Goal: Information Seeking & Learning: Check status

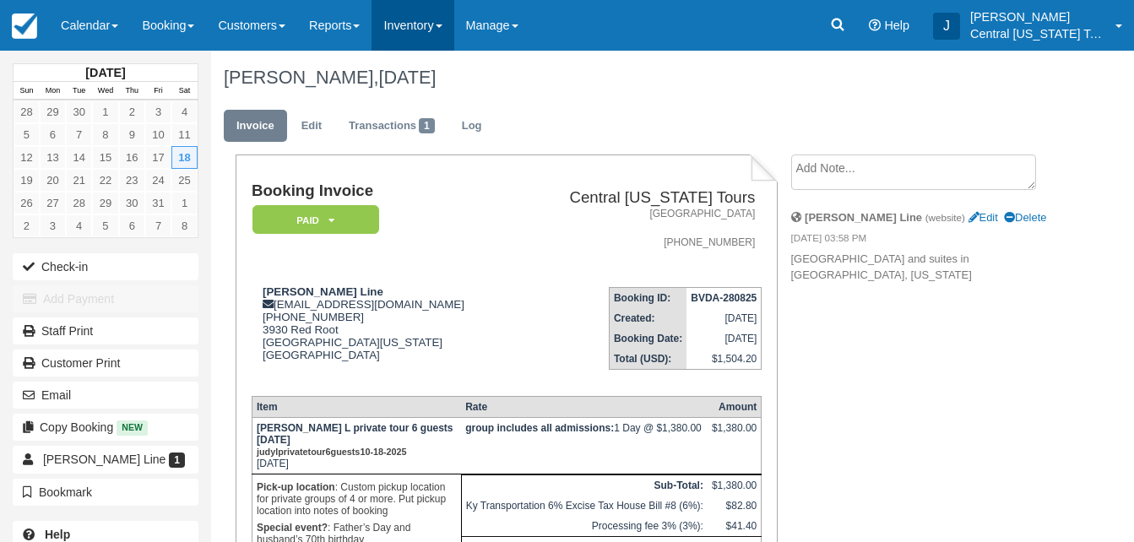
click at [405, 22] on link "Inventory" at bounding box center [413, 25] width 82 height 51
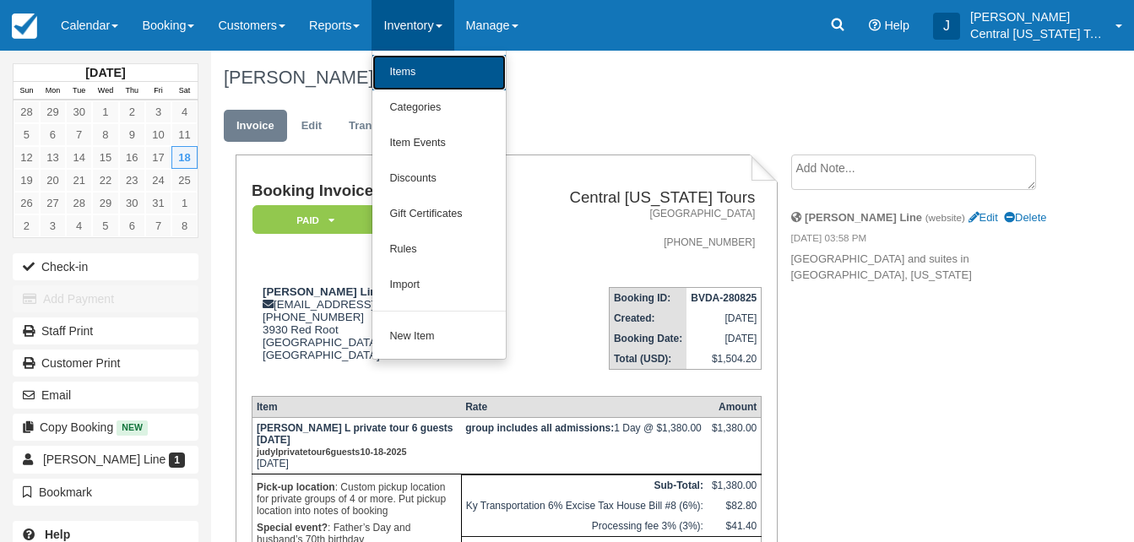
click at [429, 69] on link "Items" at bounding box center [438, 72] width 133 height 35
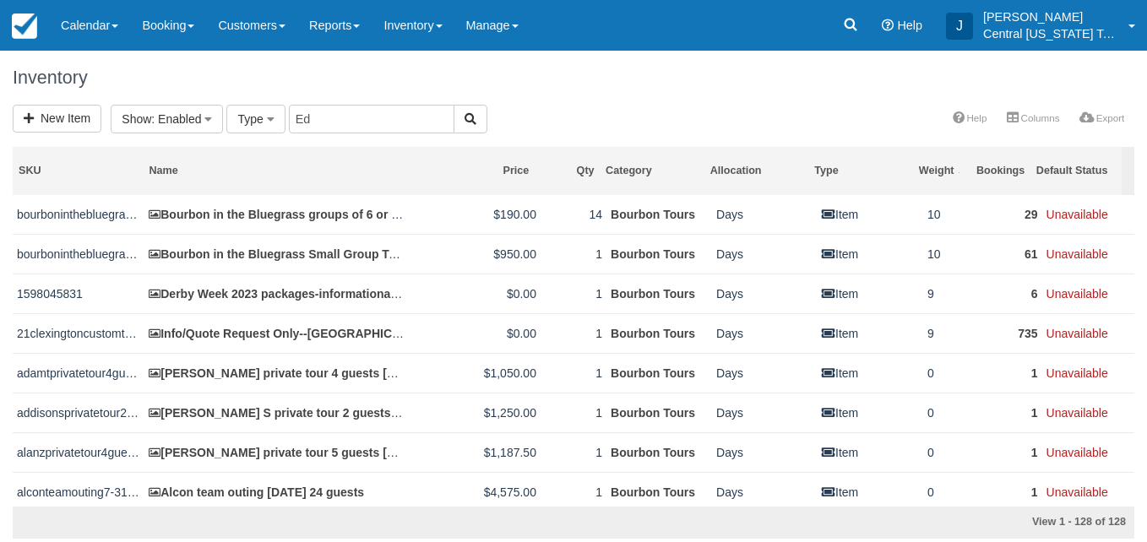
type input "Ed"
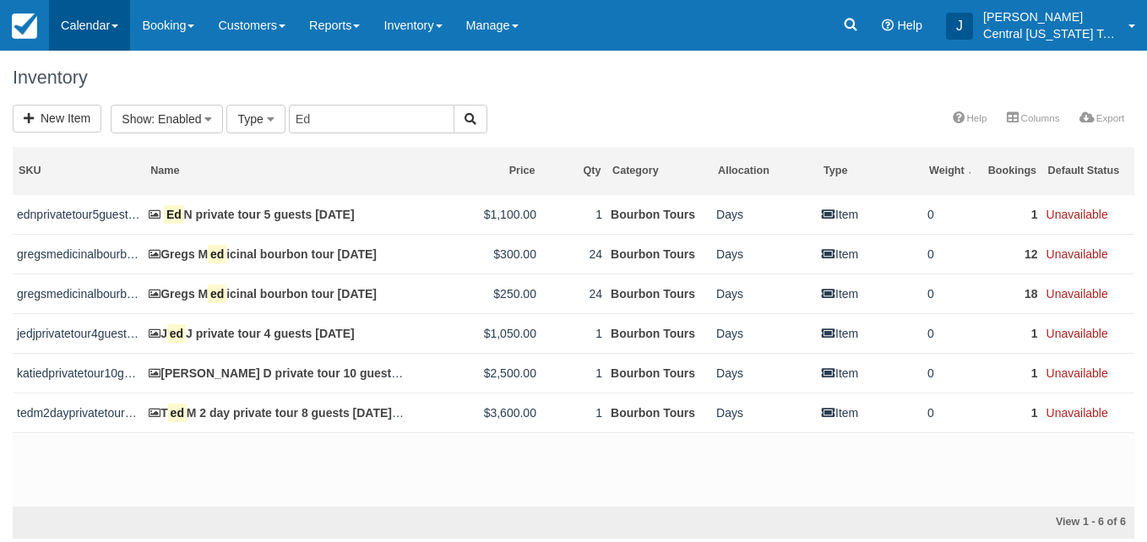
click at [86, 41] on link "Calendar" at bounding box center [89, 25] width 81 height 51
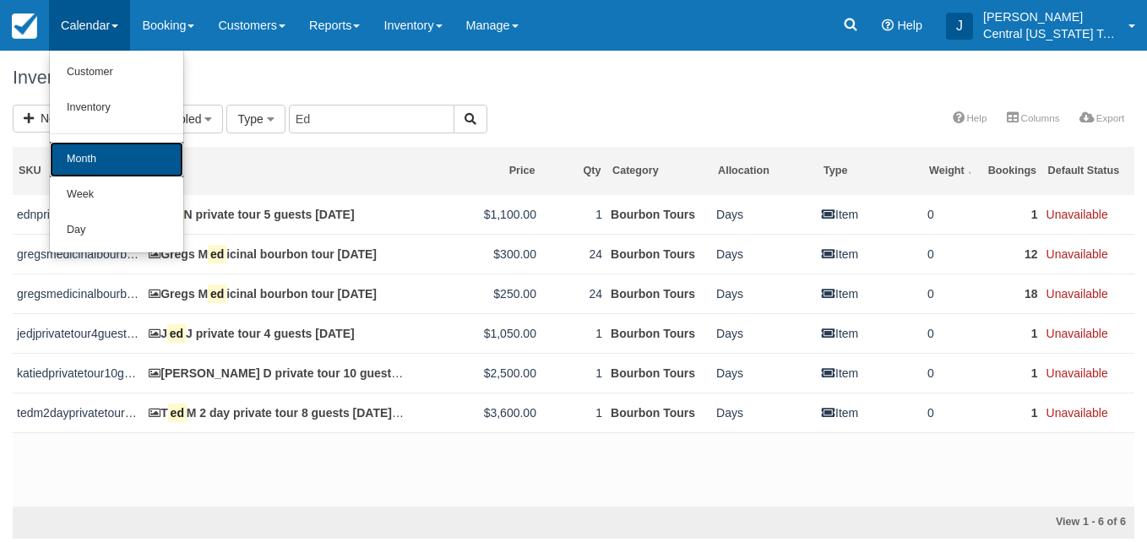
click at [95, 144] on link "Month" at bounding box center [116, 159] width 133 height 35
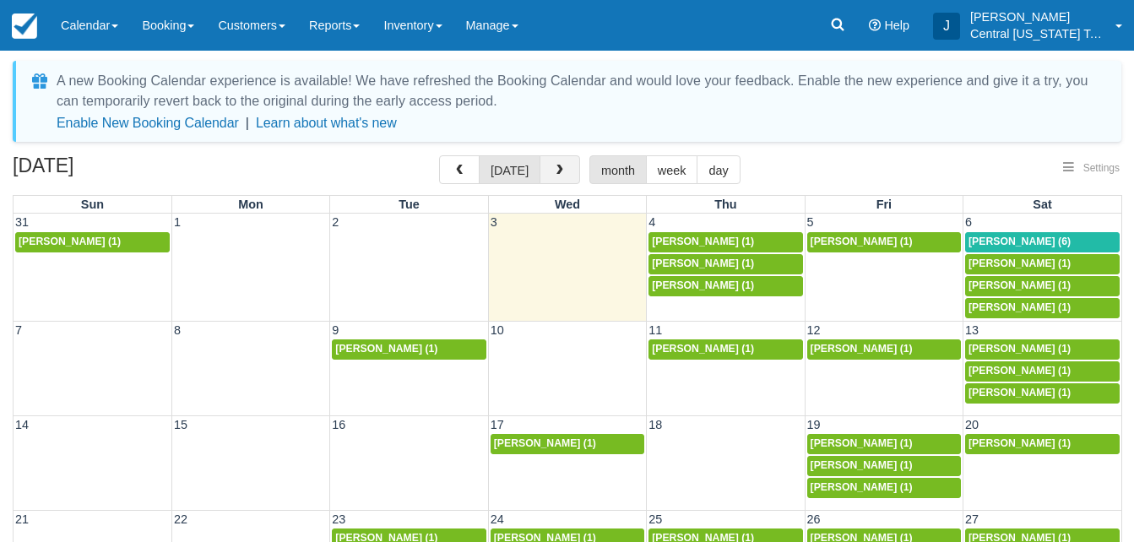
click at [554, 166] on span "button" at bounding box center [560, 171] width 12 height 12
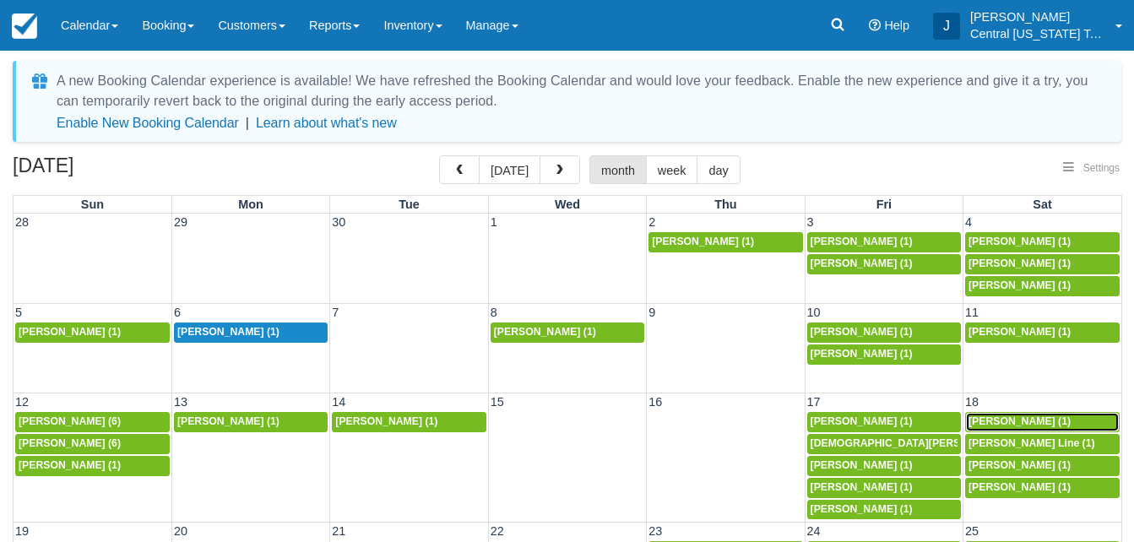
click at [987, 423] on span "[PERSON_NAME] (1)" at bounding box center [1020, 422] width 102 height 12
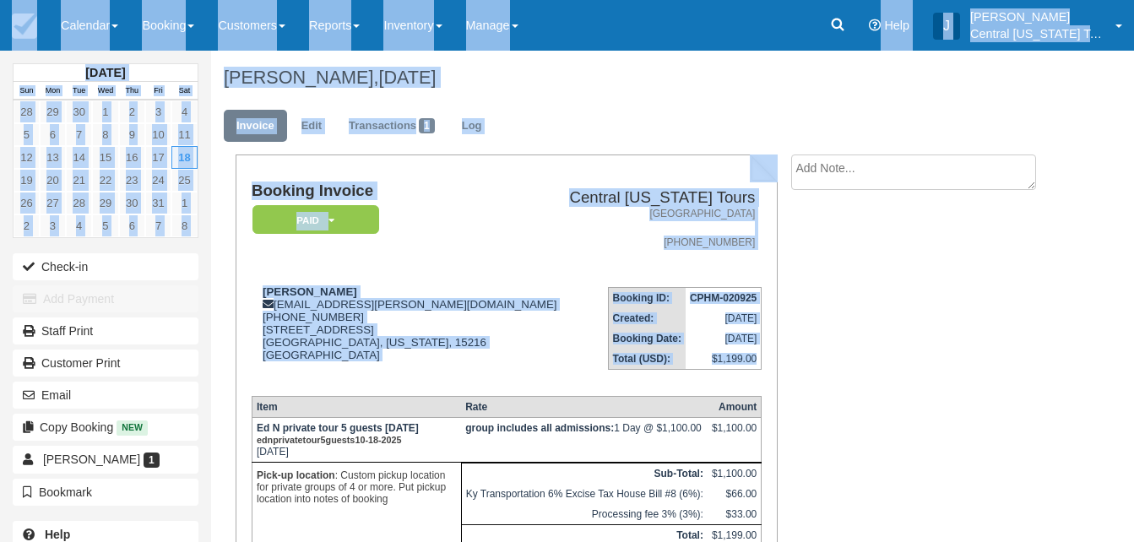
drag, startPoint x: 412, startPoint y: 243, endPoint x: 539, endPoint y: -54, distance: 323.2
click at [539, 0] on html "Menu Calendar Customer Inventory Month Week Day Booking Daily Manifest Daily Li…" at bounding box center [567, 271] width 1134 height 542
